Goal: Information Seeking & Learning: Learn about a topic

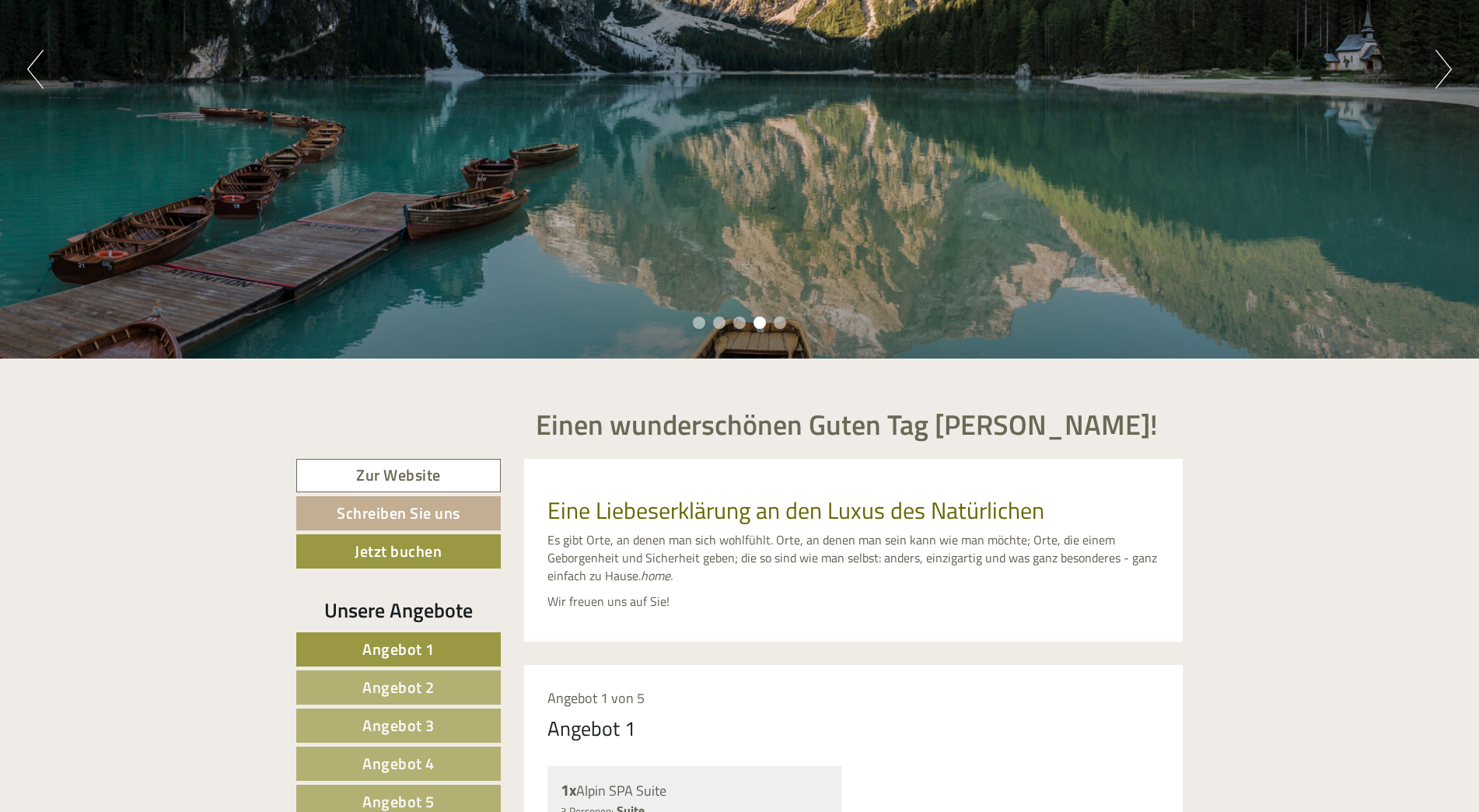
scroll to position [155, 0]
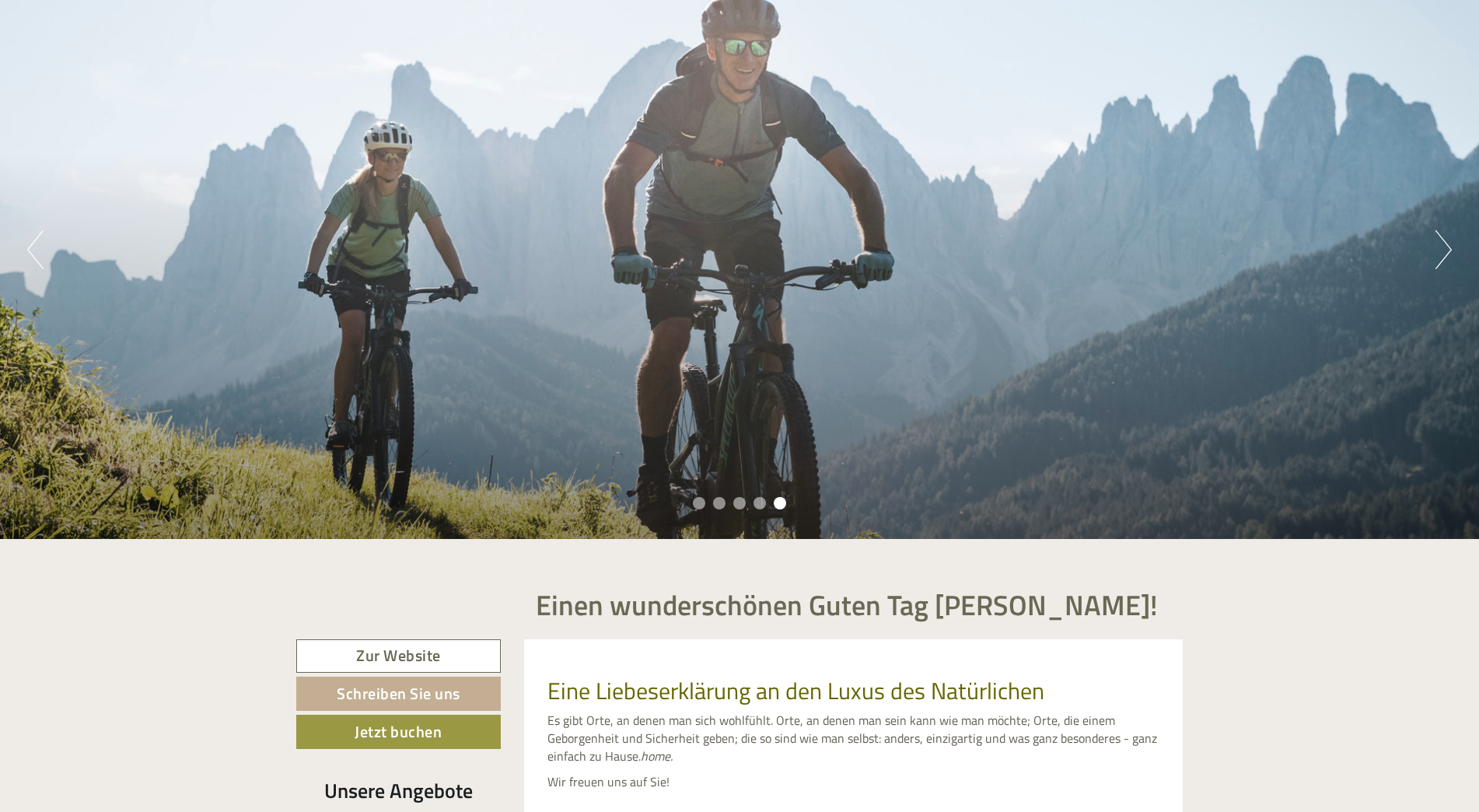
click at [34, 260] on button "Previous" at bounding box center [35, 250] width 16 height 39
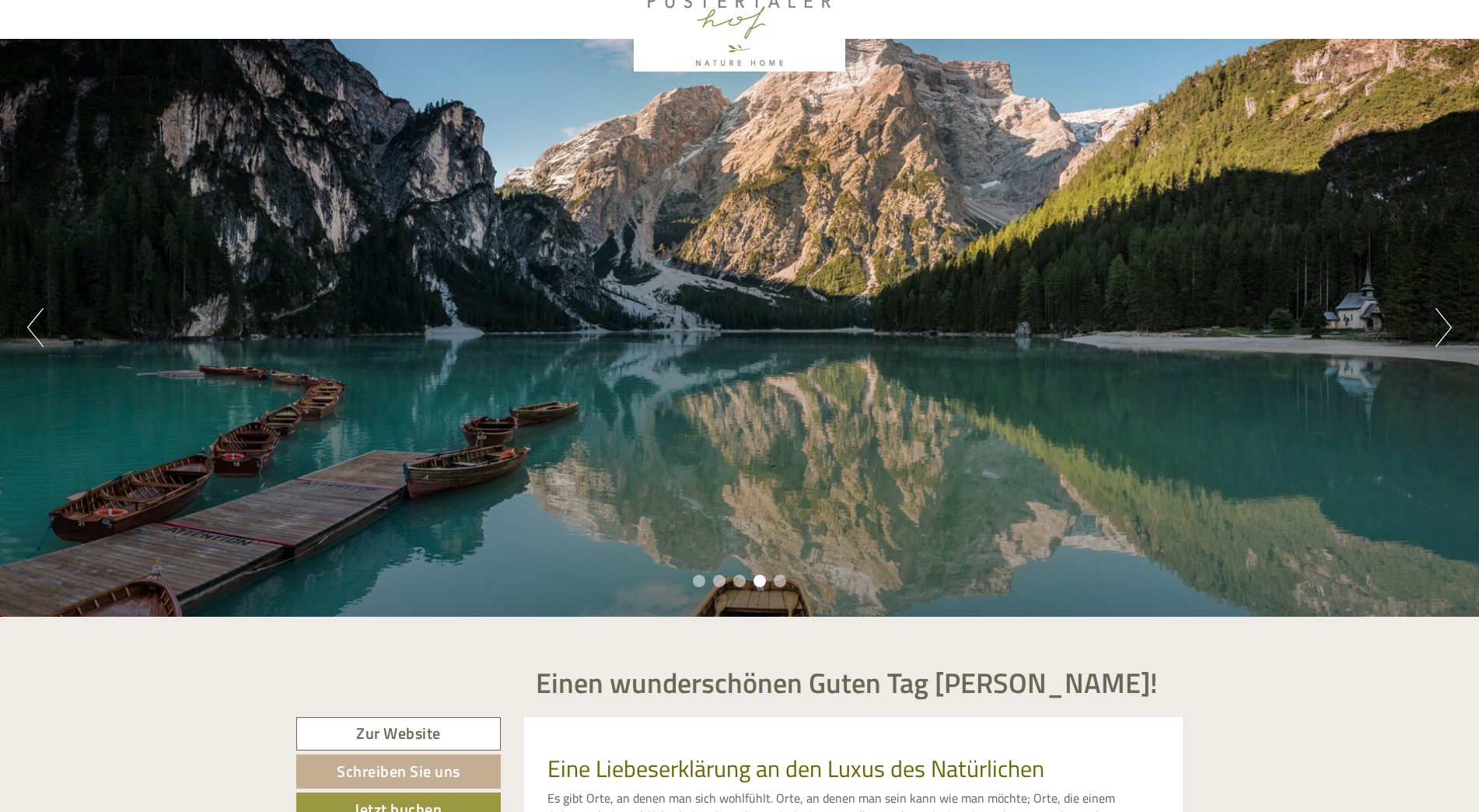
scroll to position [0, 0]
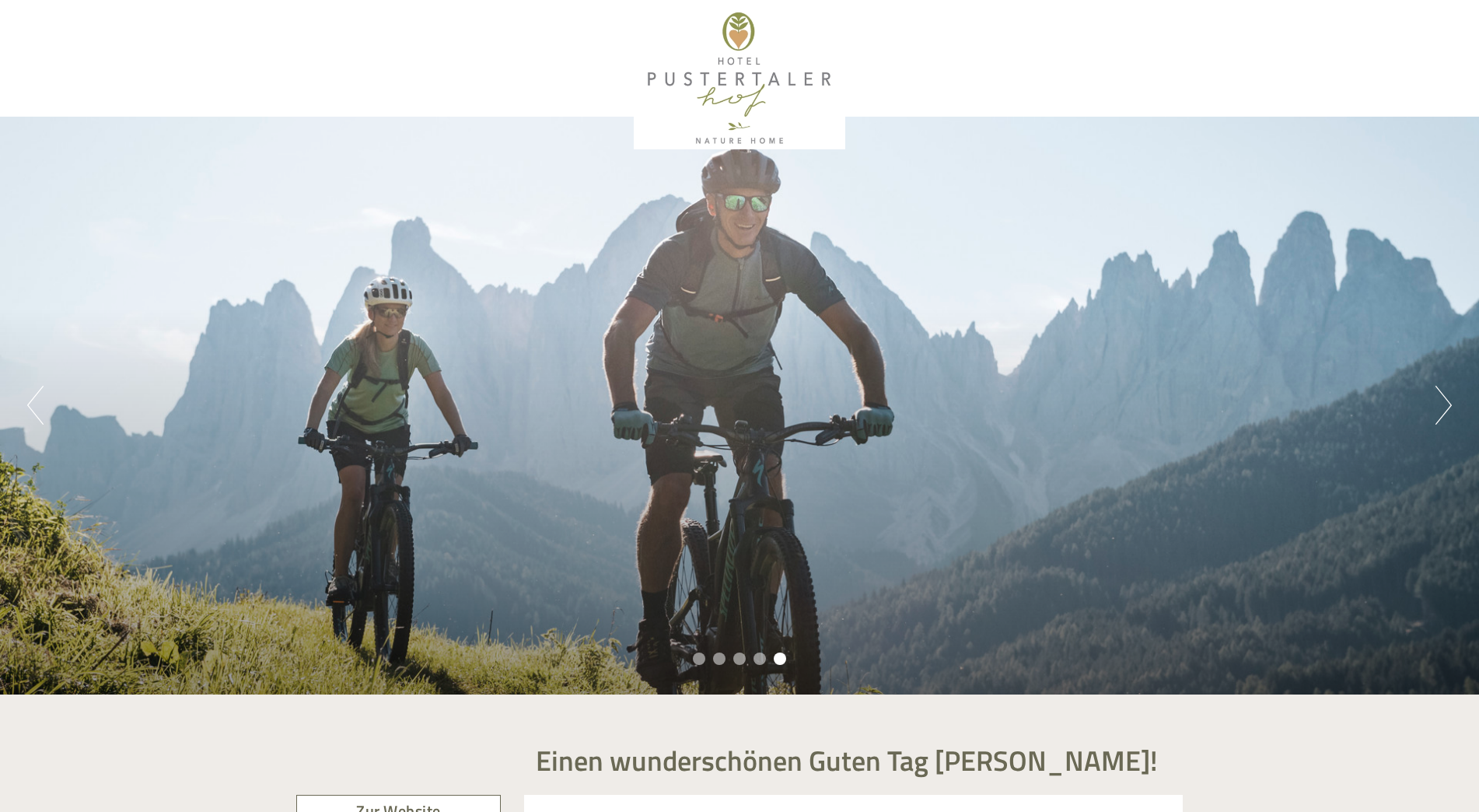
click at [1437, 403] on button "Next" at bounding box center [1444, 405] width 16 height 39
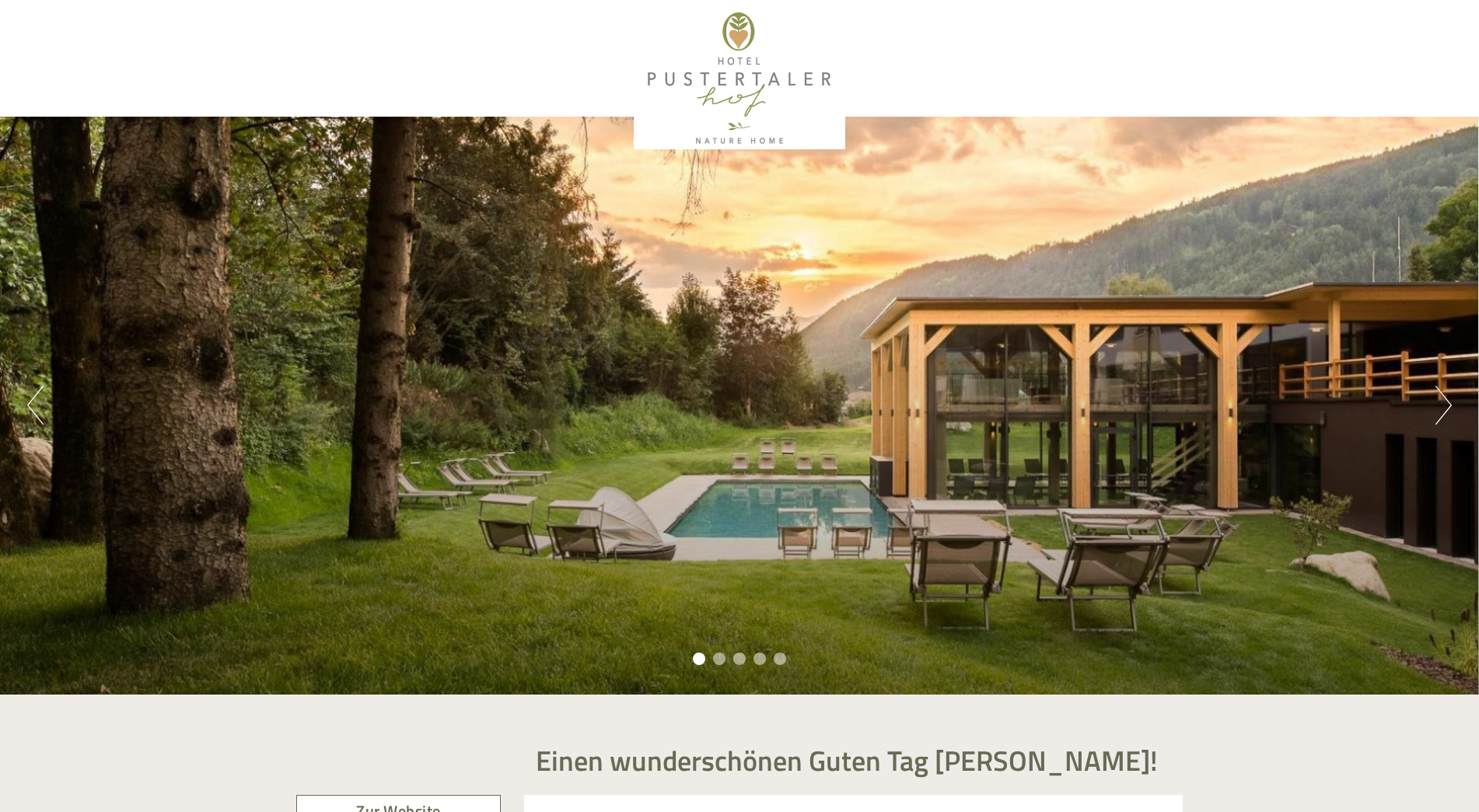
click at [1437, 403] on button "Next" at bounding box center [1444, 405] width 16 height 39
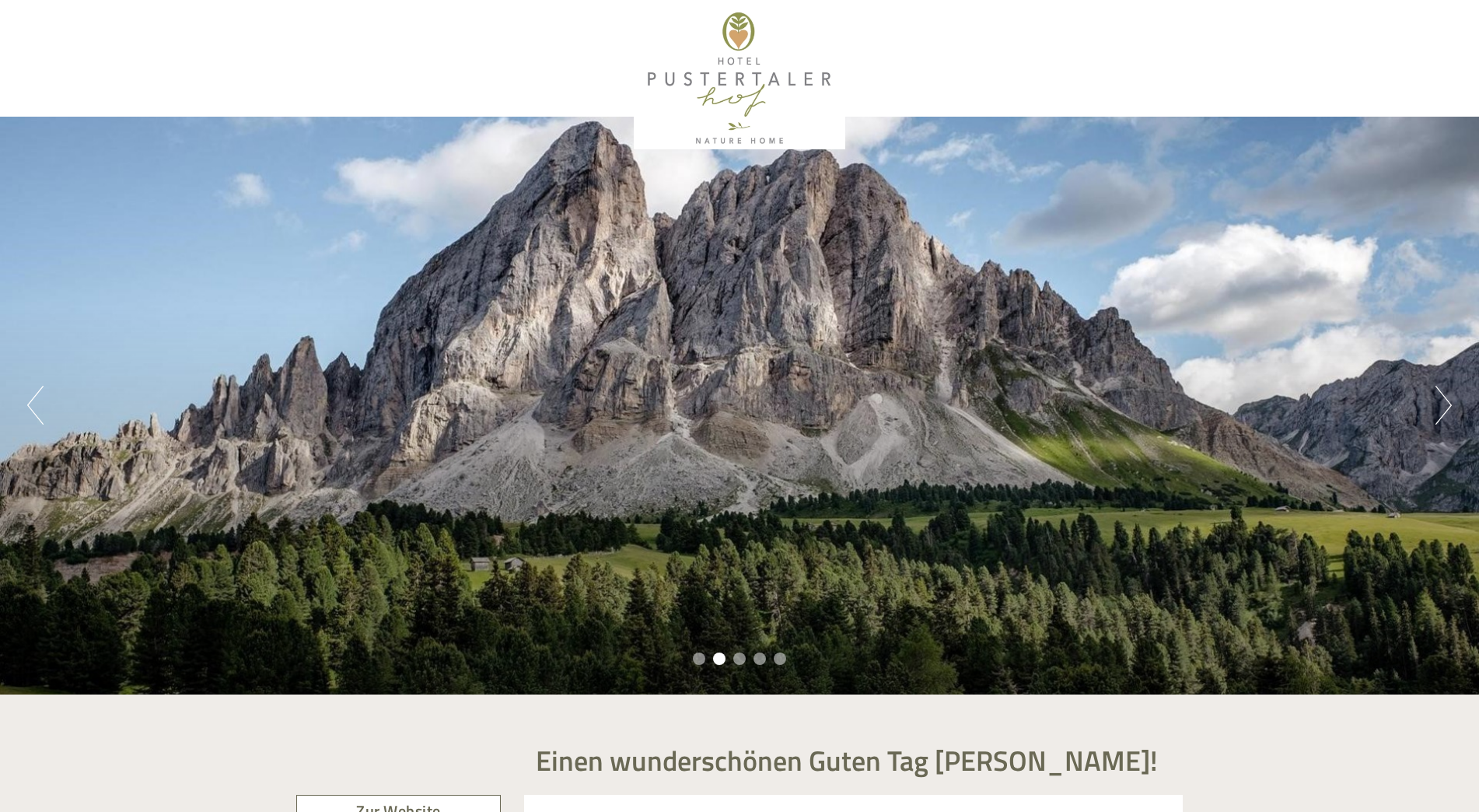
click at [1437, 403] on button "Next" at bounding box center [1444, 405] width 16 height 39
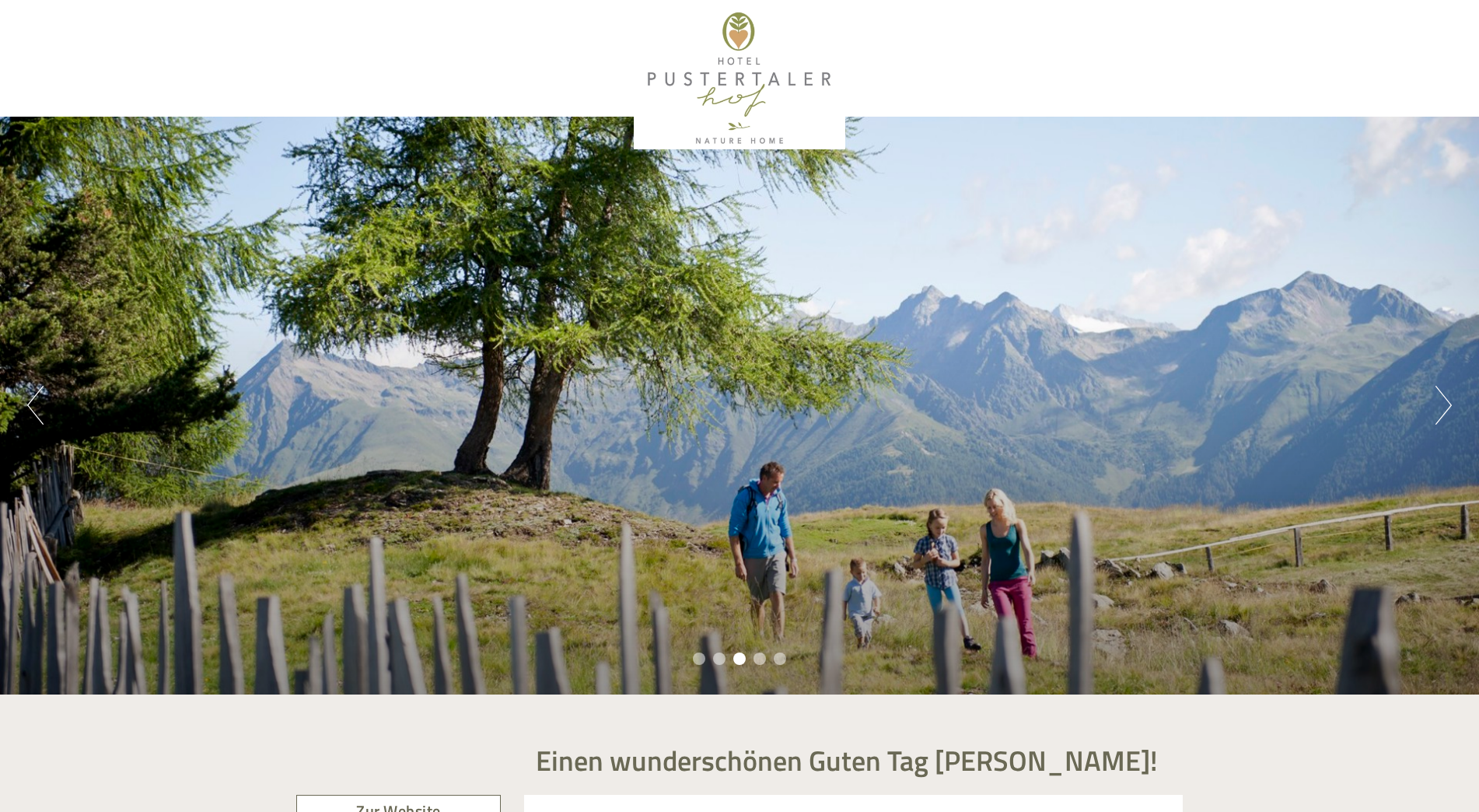
click at [1437, 403] on button "Next" at bounding box center [1444, 405] width 16 height 39
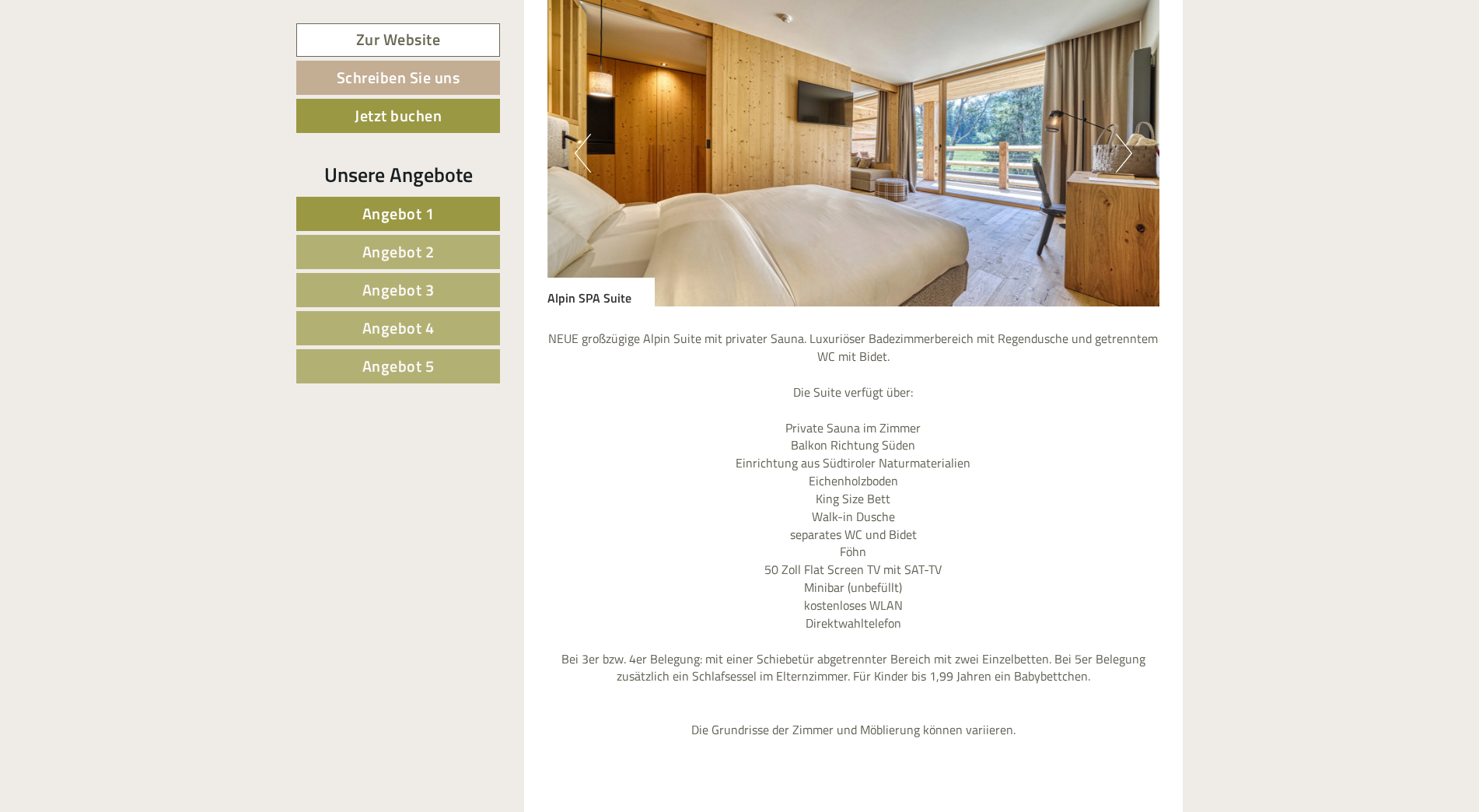
scroll to position [1244, 0]
click at [412, 245] on span "Angebot 2" at bounding box center [398, 252] width 73 height 25
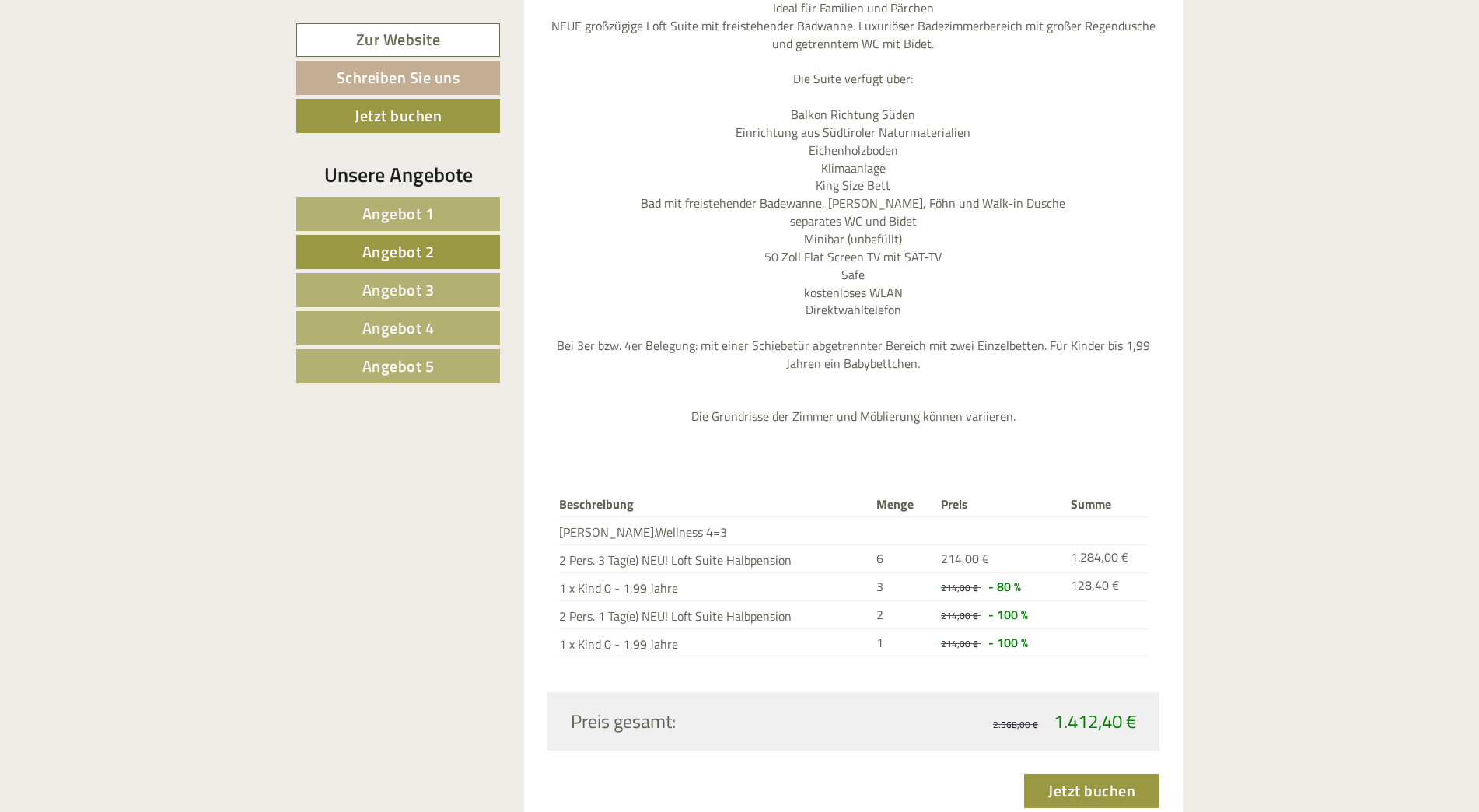
scroll to position [1622, 0]
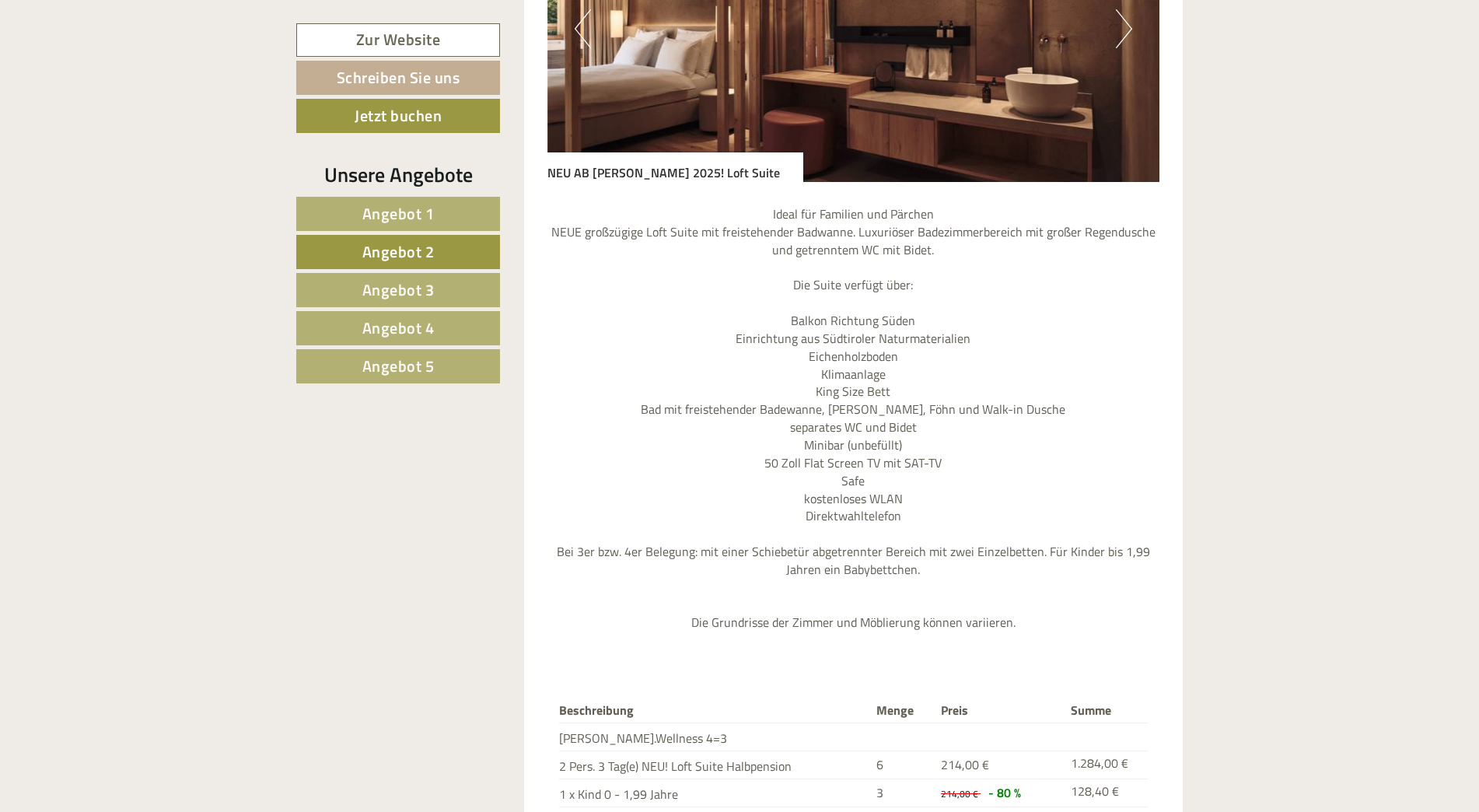
click at [412, 288] on span "Angebot 3" at bounding box center [398, 290] width 73 height 25
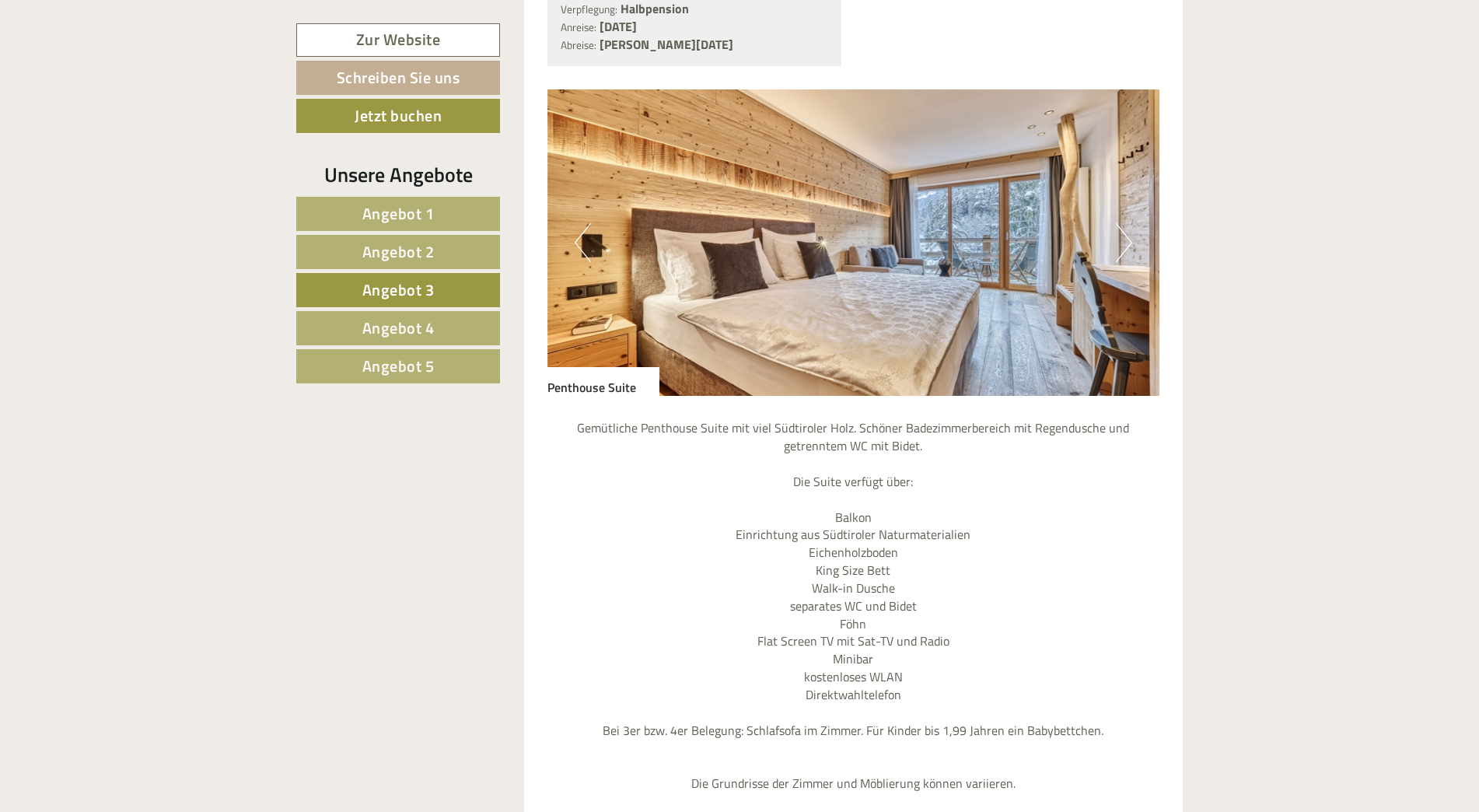
scroll to position [1156, 0]
click at [422, 331] on span "Angebot 4" at bounding box center [398, 328] width 73 height 25
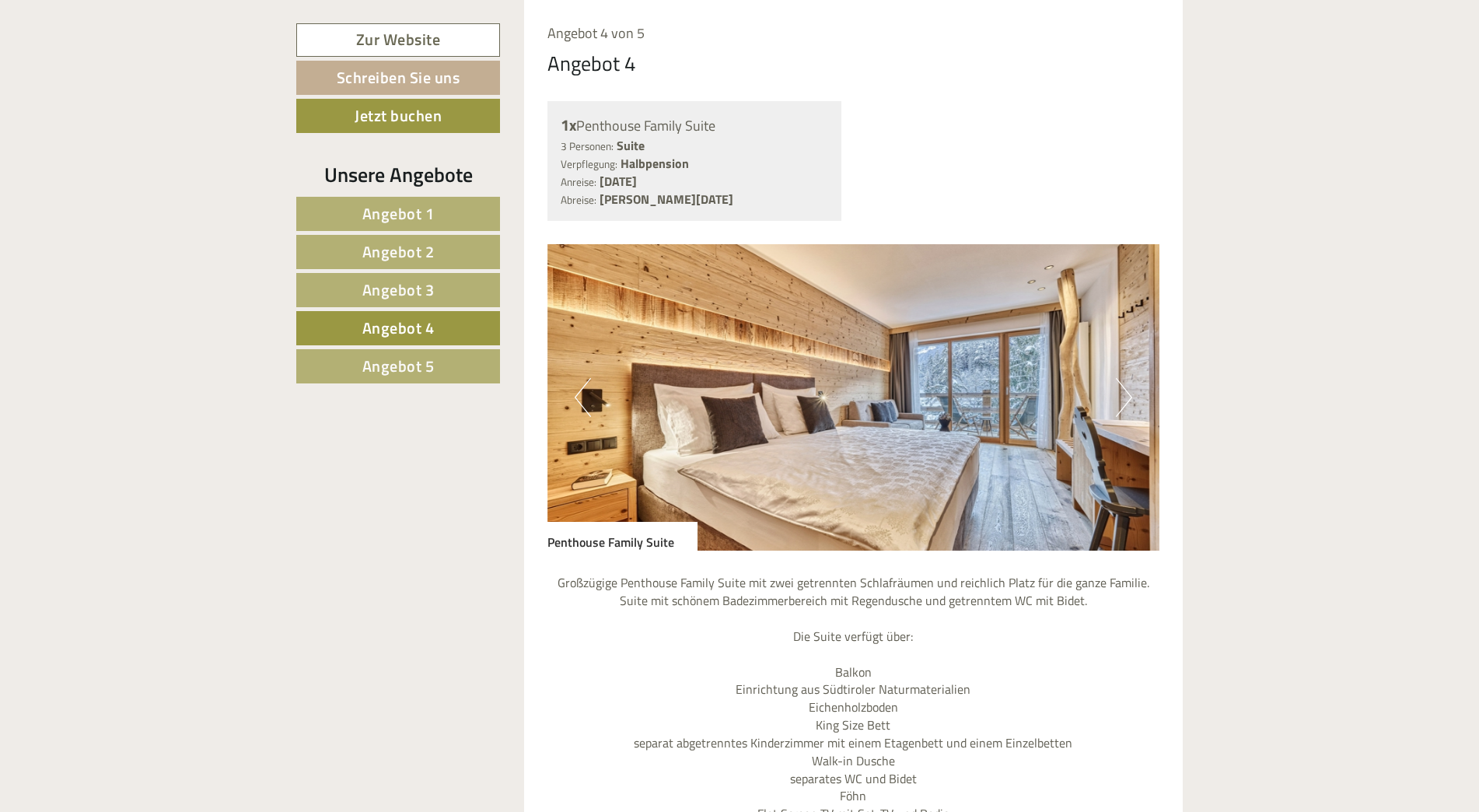
click at [419, 368] on span "Angebot 5" at bounding box center [398, 366] width 73 height 25
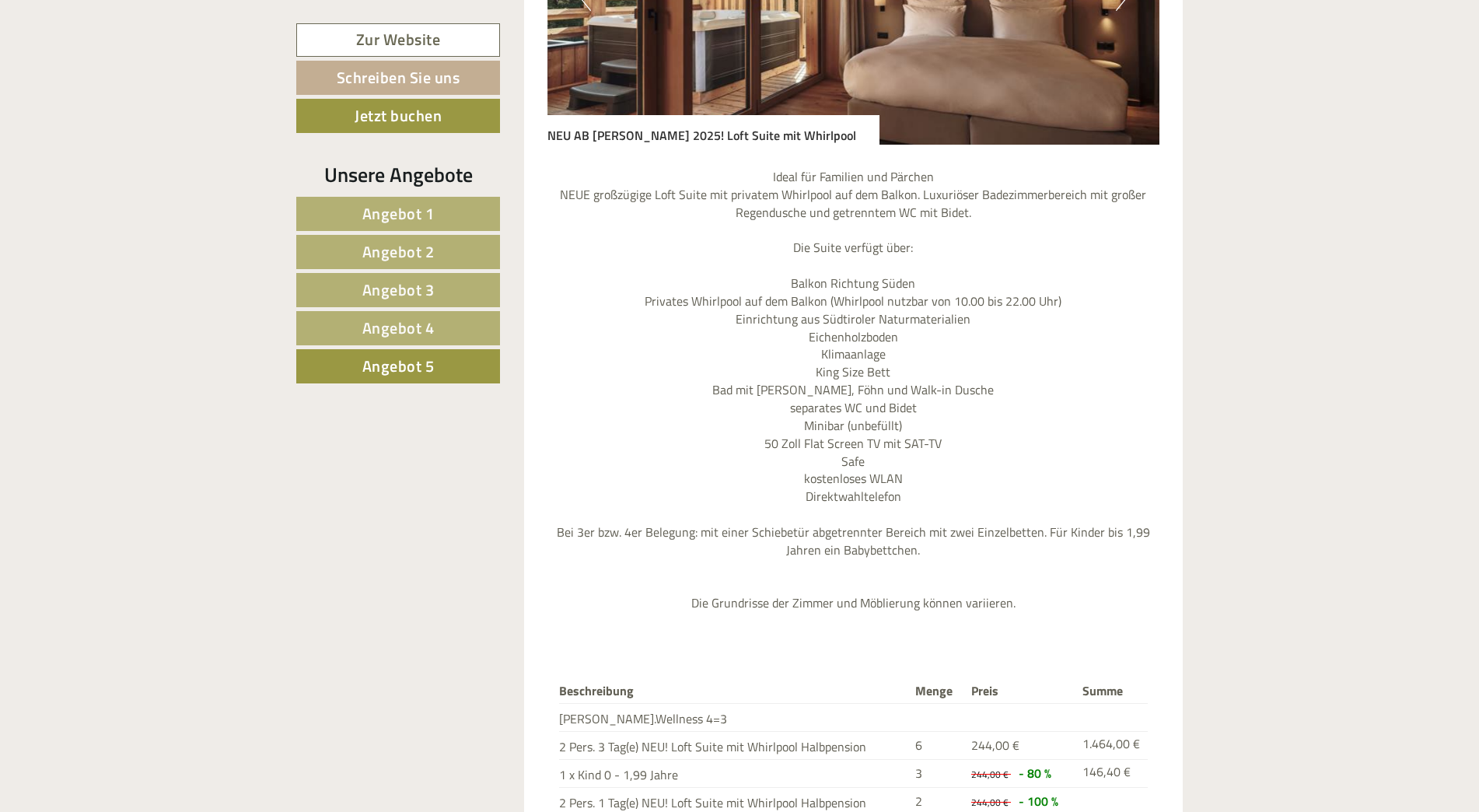
scroll to position [1156, 0]
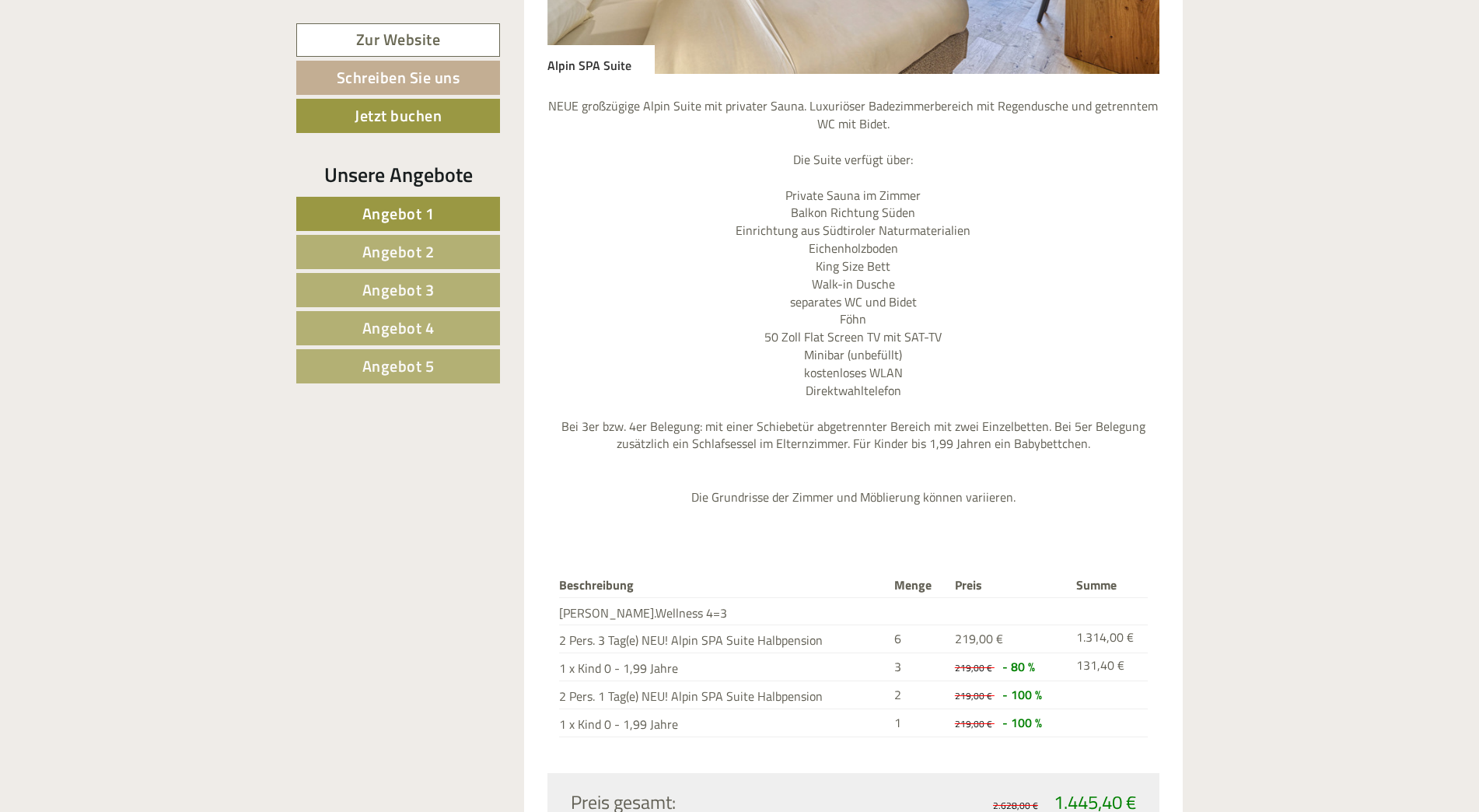
scroll to position [1555, 0]
